Goal: Navigation & Orientation: Go to known website

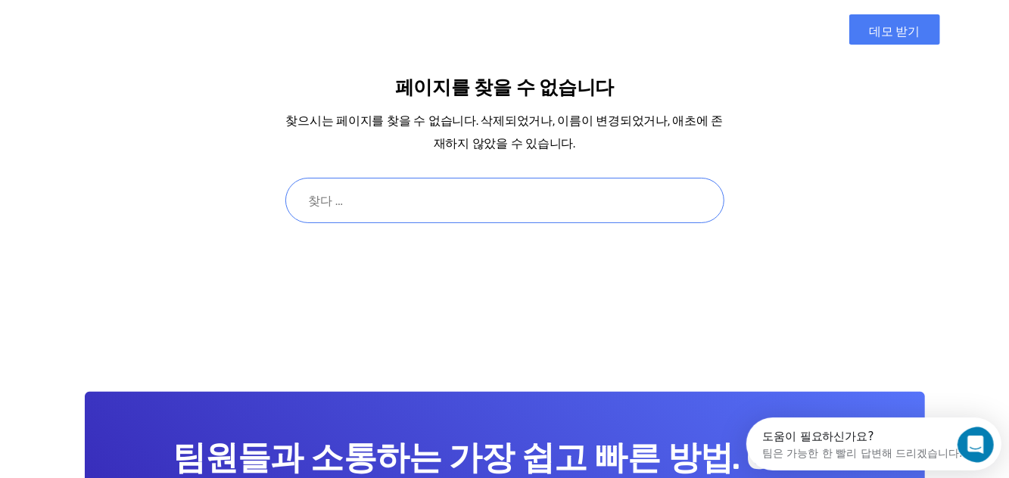
click at [478, 195] on input "검색:" at bounding box center [504, 200] width 439 height 45
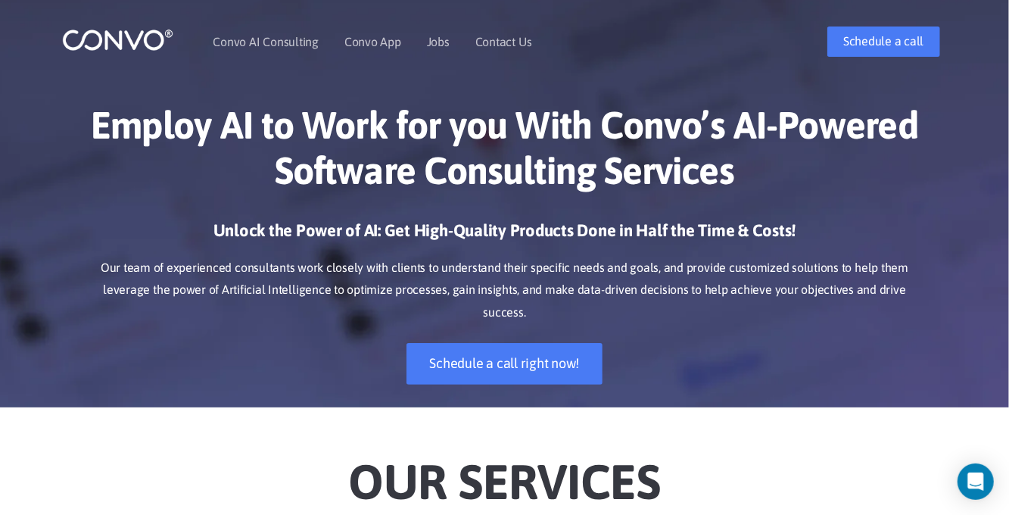
click at [504, 211] on div "Employ AI to Work for you With Convo’s AI-Powered Software Consulting Services …" at bounding box center [504, 243] width 863 height 328
